Goal: Navigation & Orientation: Understand site structure

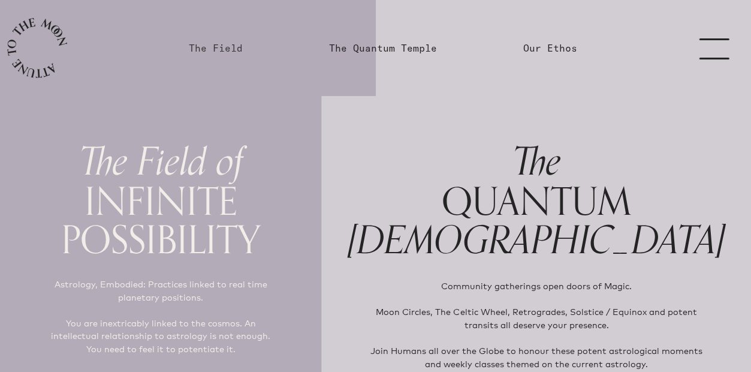
click at [215, 50] on link "The Field" at bounding box center [216, 48] width 54 height 14
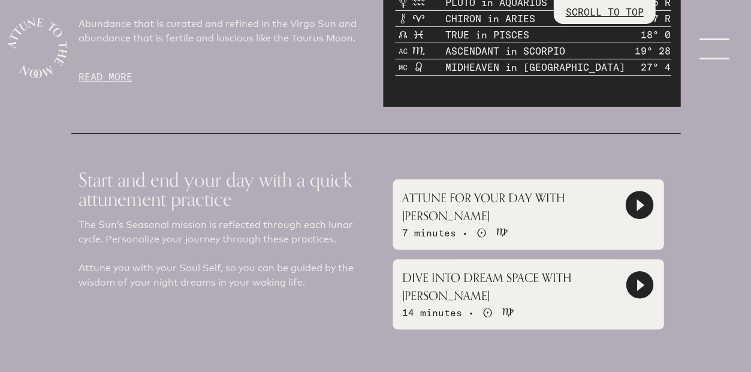
scroll to position [801, 0]
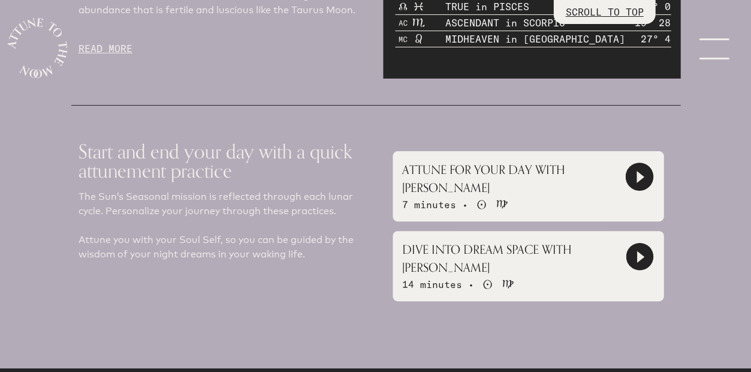
click at [633, 170] on icon at bounding box center [639, 177] width 26 height 26
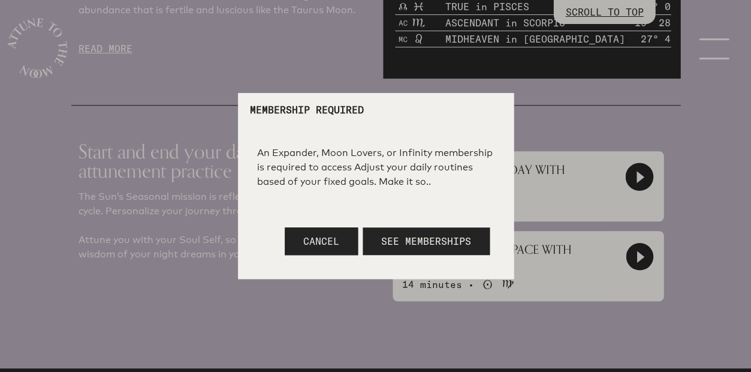
click at [342, 239] on button "Cancel" at bounding box center [321, 241] width 73 height 28
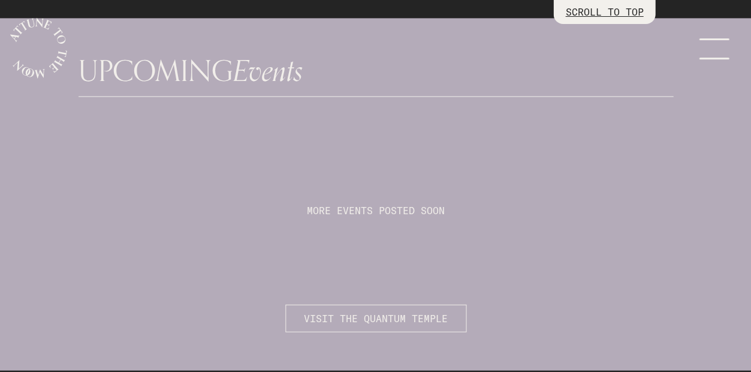
scroll to position [3068, 0]
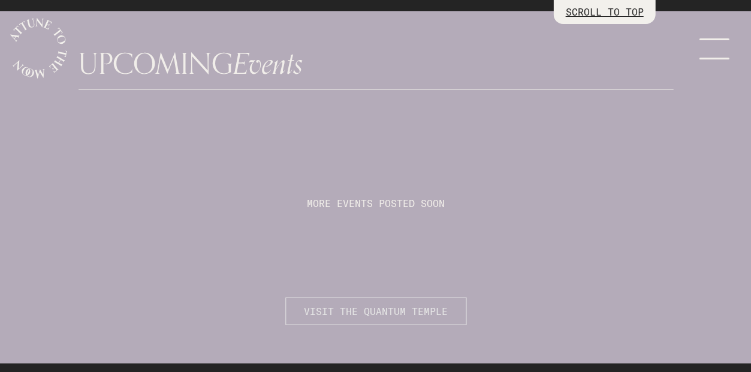
click at [421, 303] on span "VISIT THE QUANTUM TEMPLE" at bounding box center [376, 310] width 144 height 14
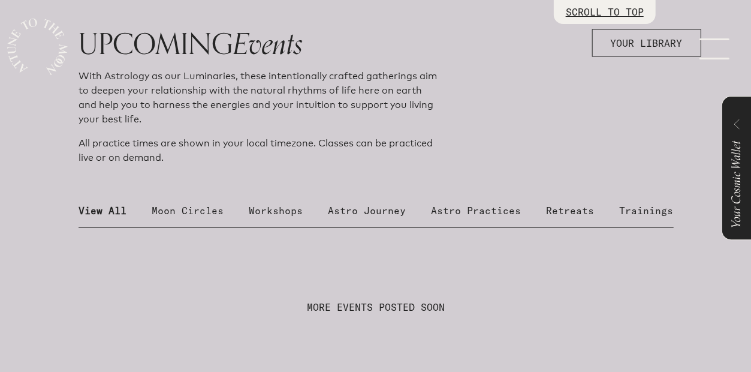
scroll to position [427, 0]
click at [188, 203] on p "Moon Circles" at bounding box center [188, 210] width 72 height 14
click at [283, 203] on p "Workshops" at bounding box center [276, 210] width 54 height 14
click at [383, 203] on p "Astro Journey" at bounding box center [367, 210] width 78 height 14
click at [470, 203] on p "Astro Practices" at bounding box center [476, 210] width 90 height 14
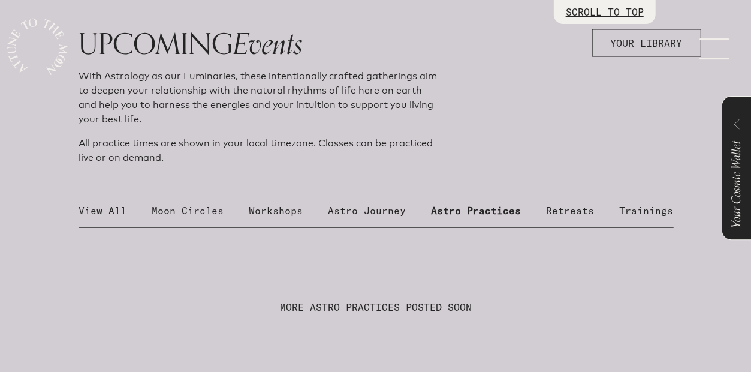
click at [577, 203] on p "Retreats" at bounding box center [570, 210] width 48 height 14
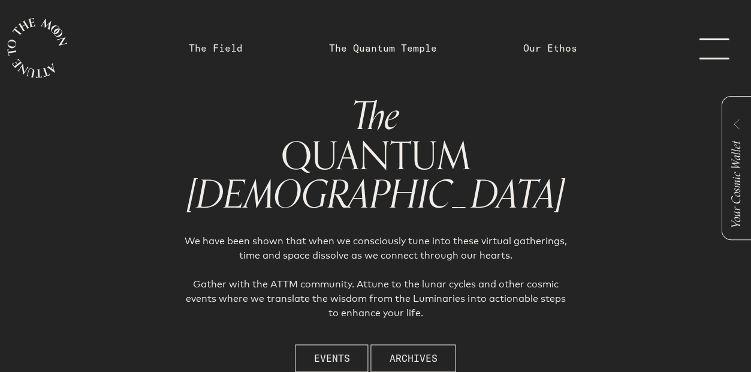
click at [734, 176] on span "Your Cosmic Wallet" at bounding box center [736, 184] width 20 height 87
click at [735, 124] on icon at bounding box center [736, 124] width 6 height 10
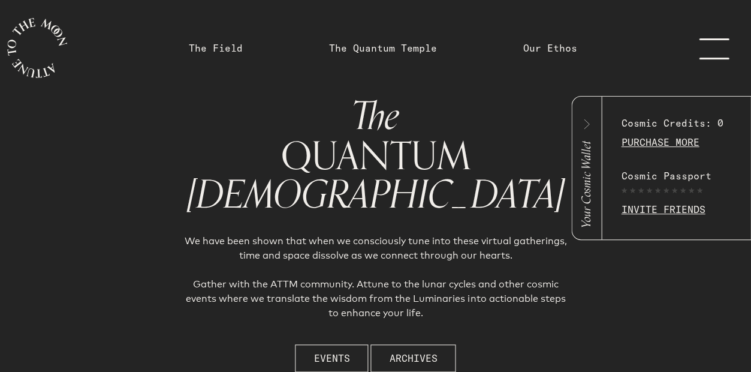
click at [147, 132] on div "The QUANTUM [DEMOGRAPHIC_DATA] We have been shown that when we consciously tune…" at bounding box center [375, 234] width 609 height 290
click at [0, 56] on link "main navigation" at bounding box center [37, 48] width 74 height 96
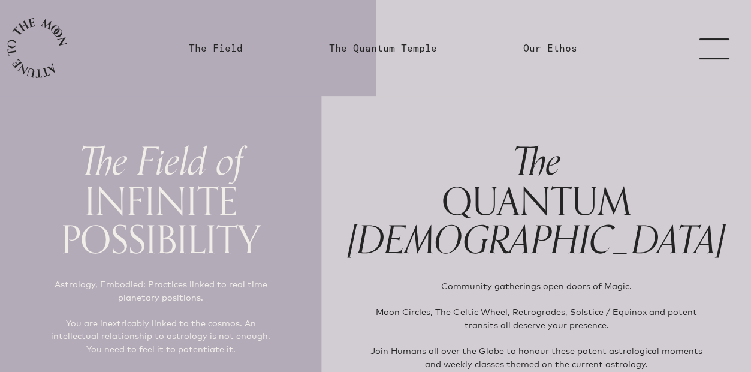
click at [541, 55] on link "Our Ethos" at bounding box center [550, 48] width 68 height 96
click at [548, 49] on link "Our Ethos" at bounding box center [550, 48] width 54 height 14
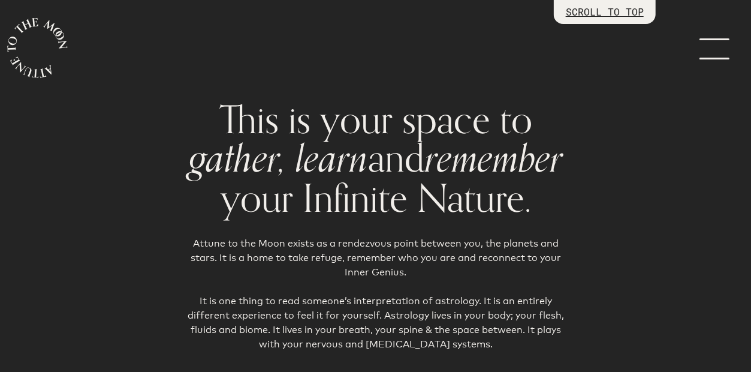
scroll to position [43, 0]
